Goal: Information Seeking & Learning: Learn about a topic

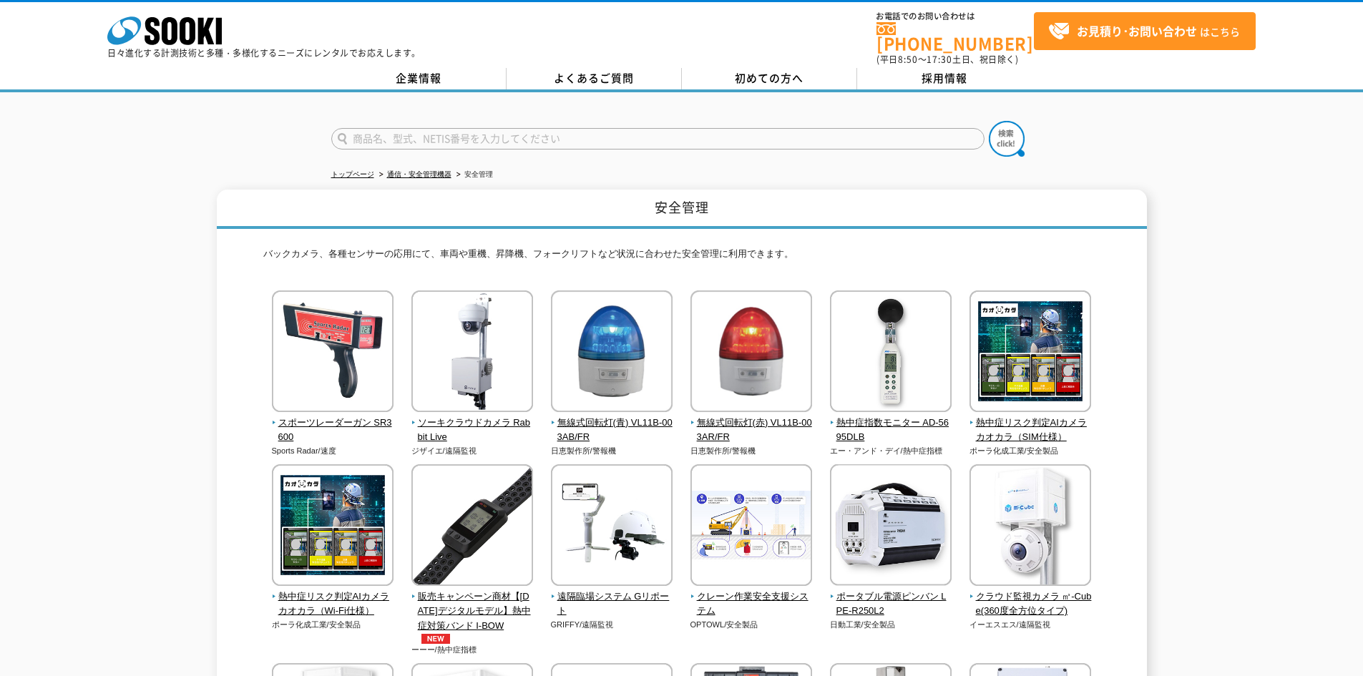
click at [602, 134] on input "text" at bounding box center [657, 138] width 653 height 21
type input "2D"
click at [998, 137] on img at bounding box center [1007, 139] width 36 height 36
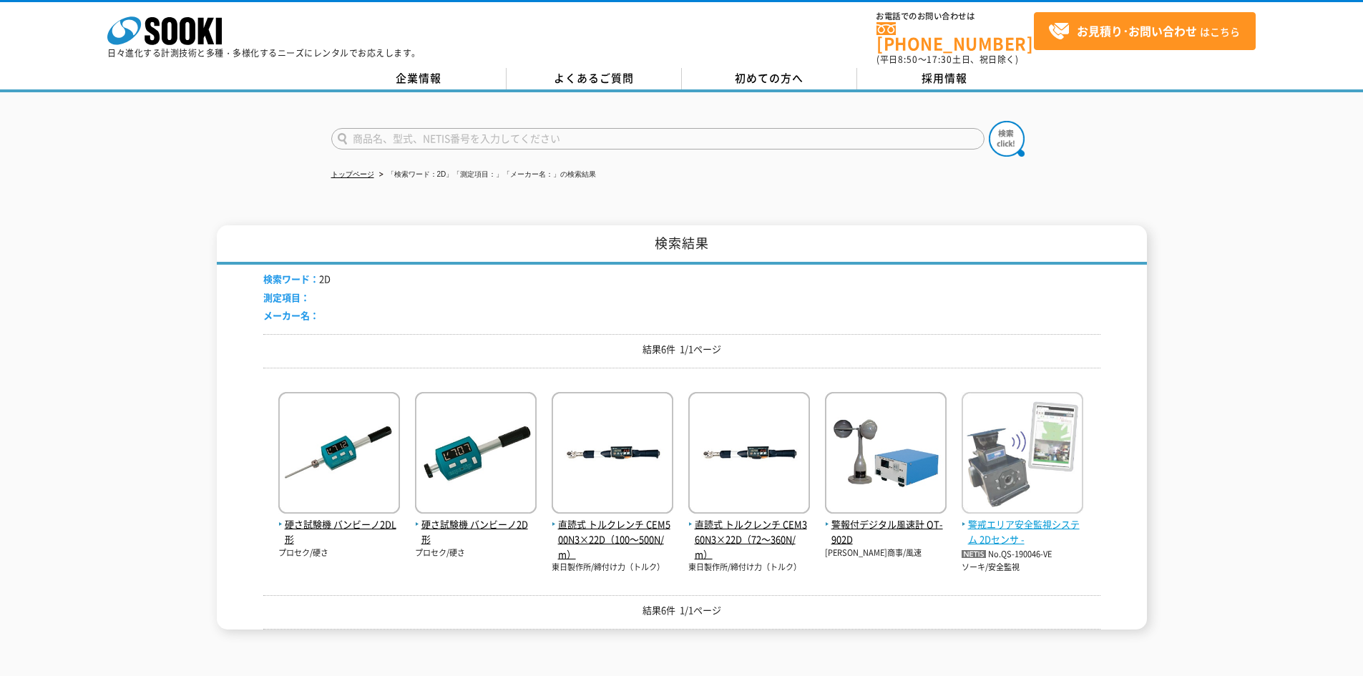
click at [999, 519] on span "警戒エリア安全監視システム 2Dセンサ -" at bounding box center [1022, 532] width 122 height 30
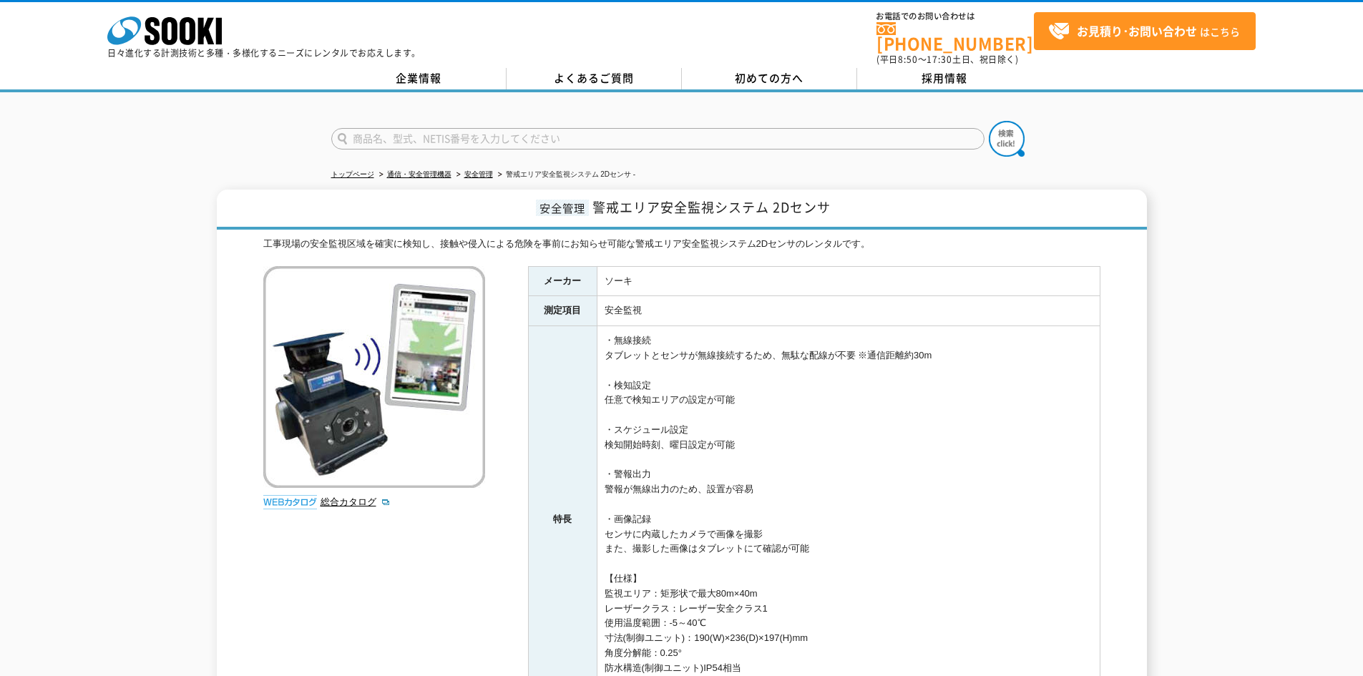
click at [986, 522] on td "・無線接続 タブレットとセンサが無線接続するため、無駄な配線が不要 ※通信距離約30m ・検知設定 任意で検知エリアの設定が可能 ・スケジュール設定 検知開始…" at bounding box center [848, 519] width 503 height 387
click at [843, 172] on ul "トップページ 通信・安全管理機器 安全管理 警戒エリア安全監視システム 2Dセンサ -" at bounding box center [681, 174] width 701 height 29
